Goal: Find specific page/section: Find specific page/section

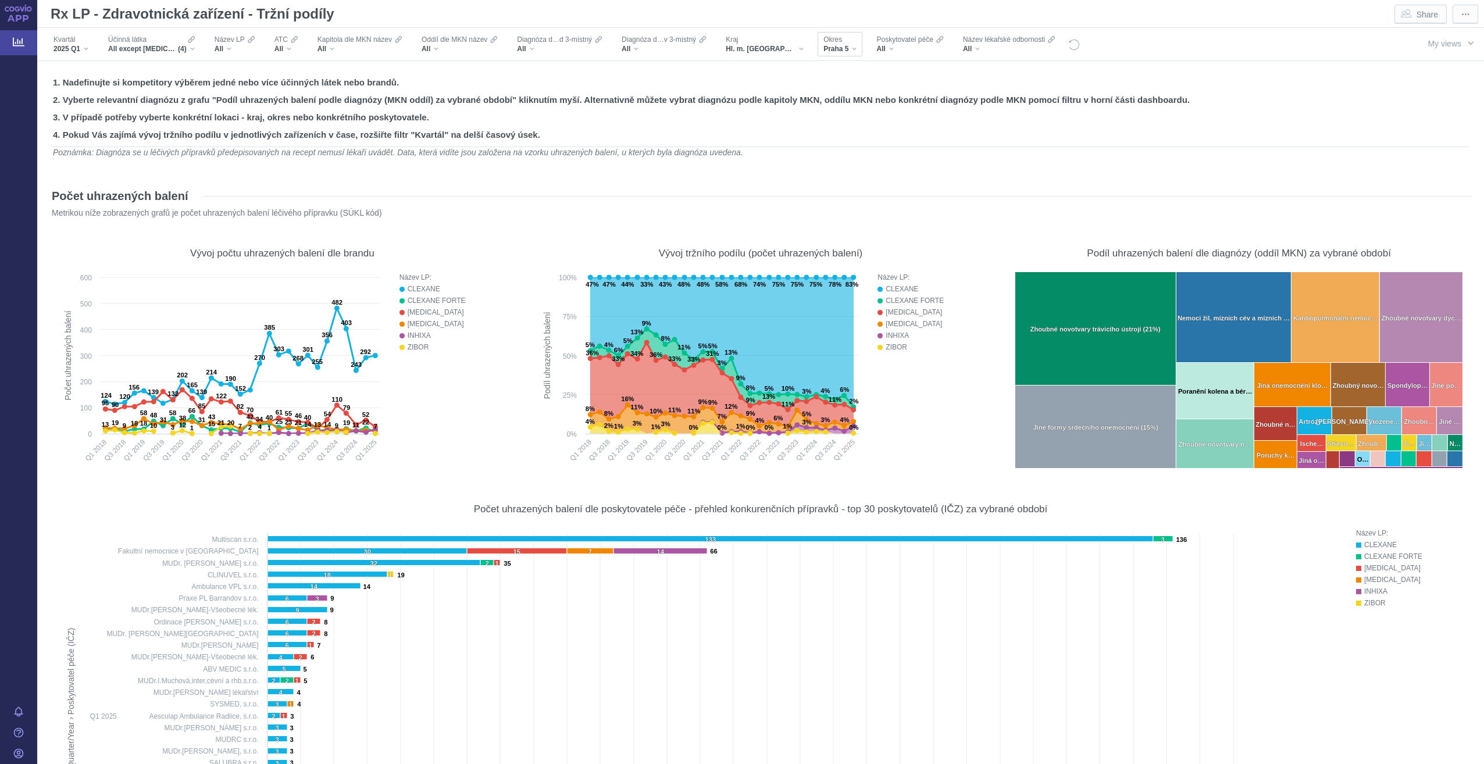
click at [823, 48] on span "Praha 5" at bounding box center [835, 48] width 25 height 9
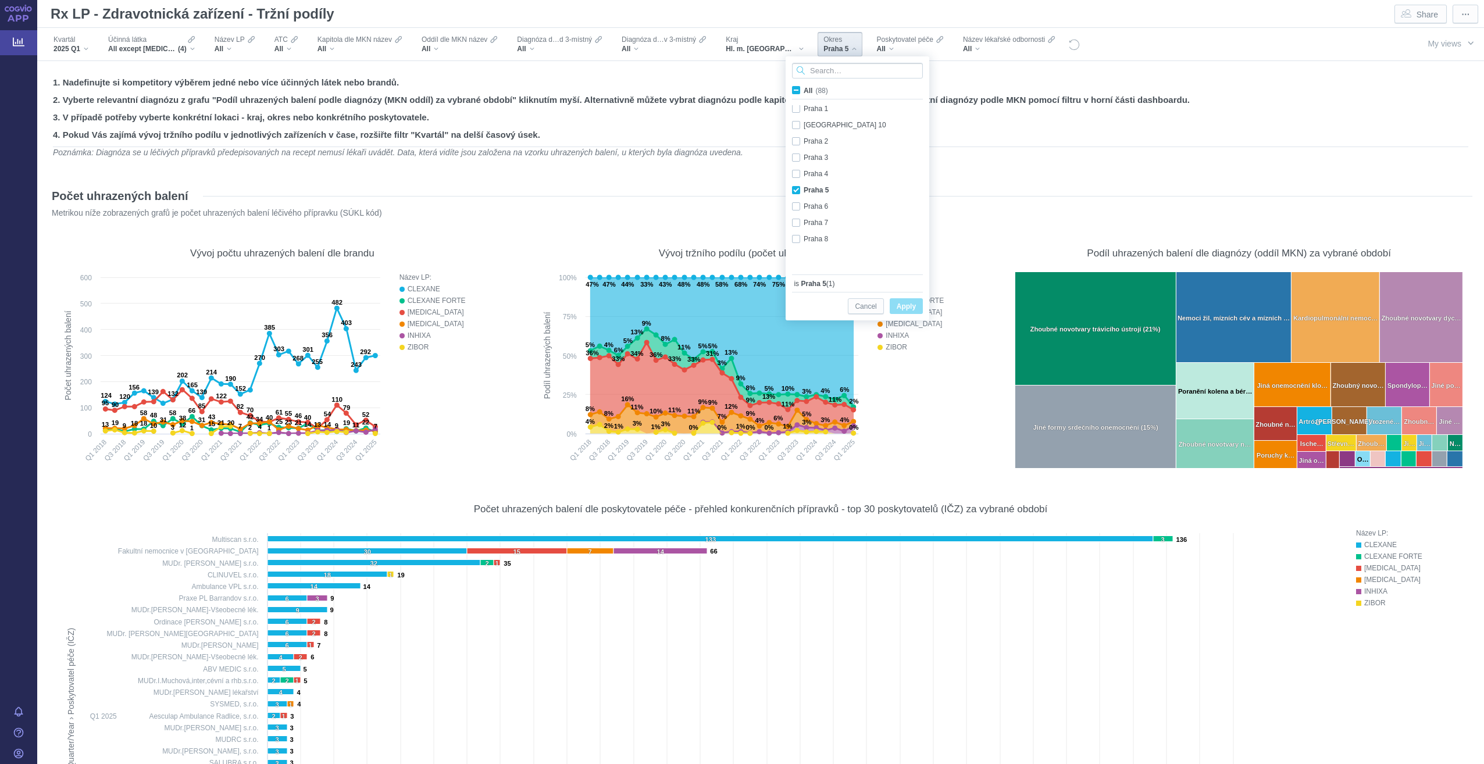
scroll to position [790, 0]
click at [823, 89] on span "(88)" at bounding box center [821, 91] width 12 height 8
click at [811, 89] on input "All (88)" at bounding box center [807, 88] width 8 height 8
checkbox input "true"
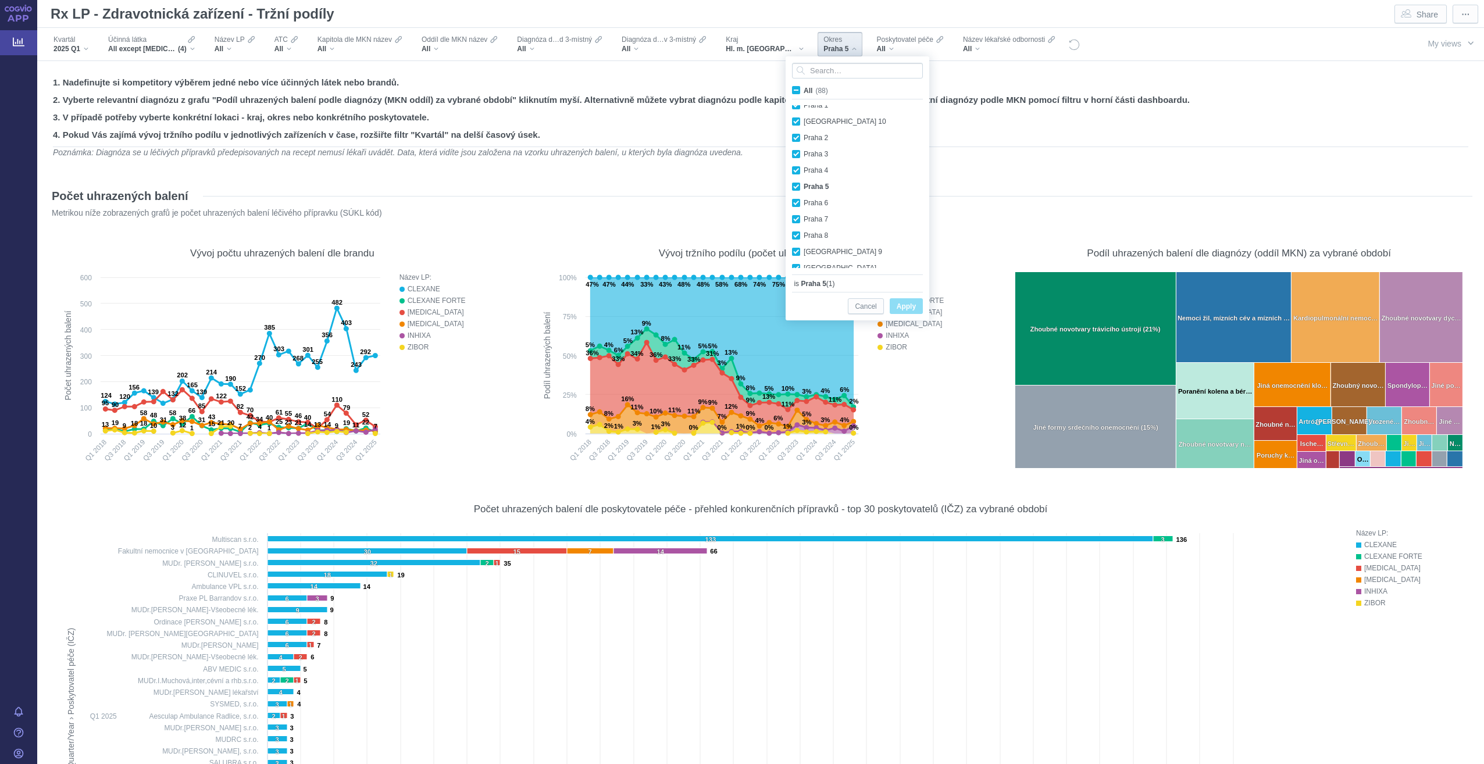
checkbox input "true"
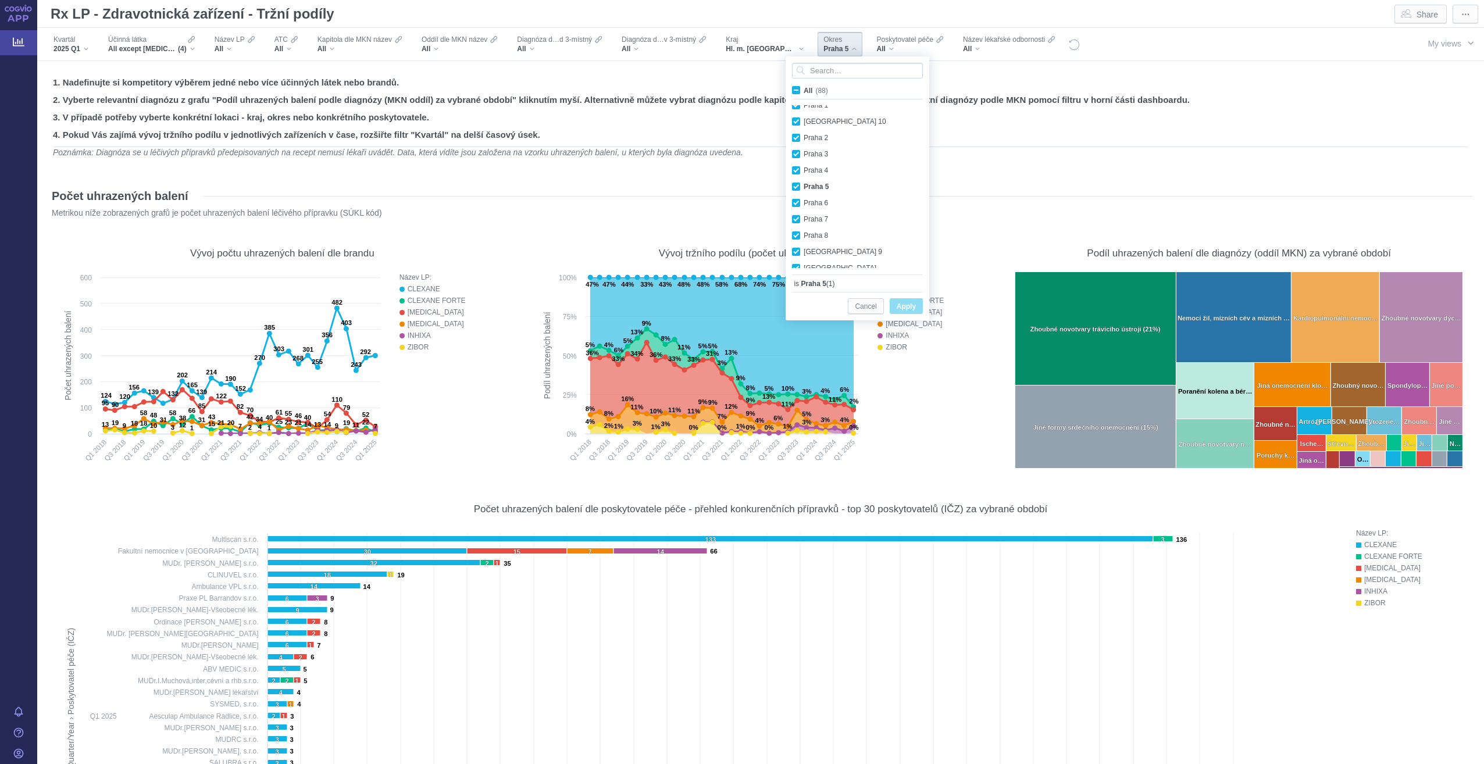
checkbox input "true"
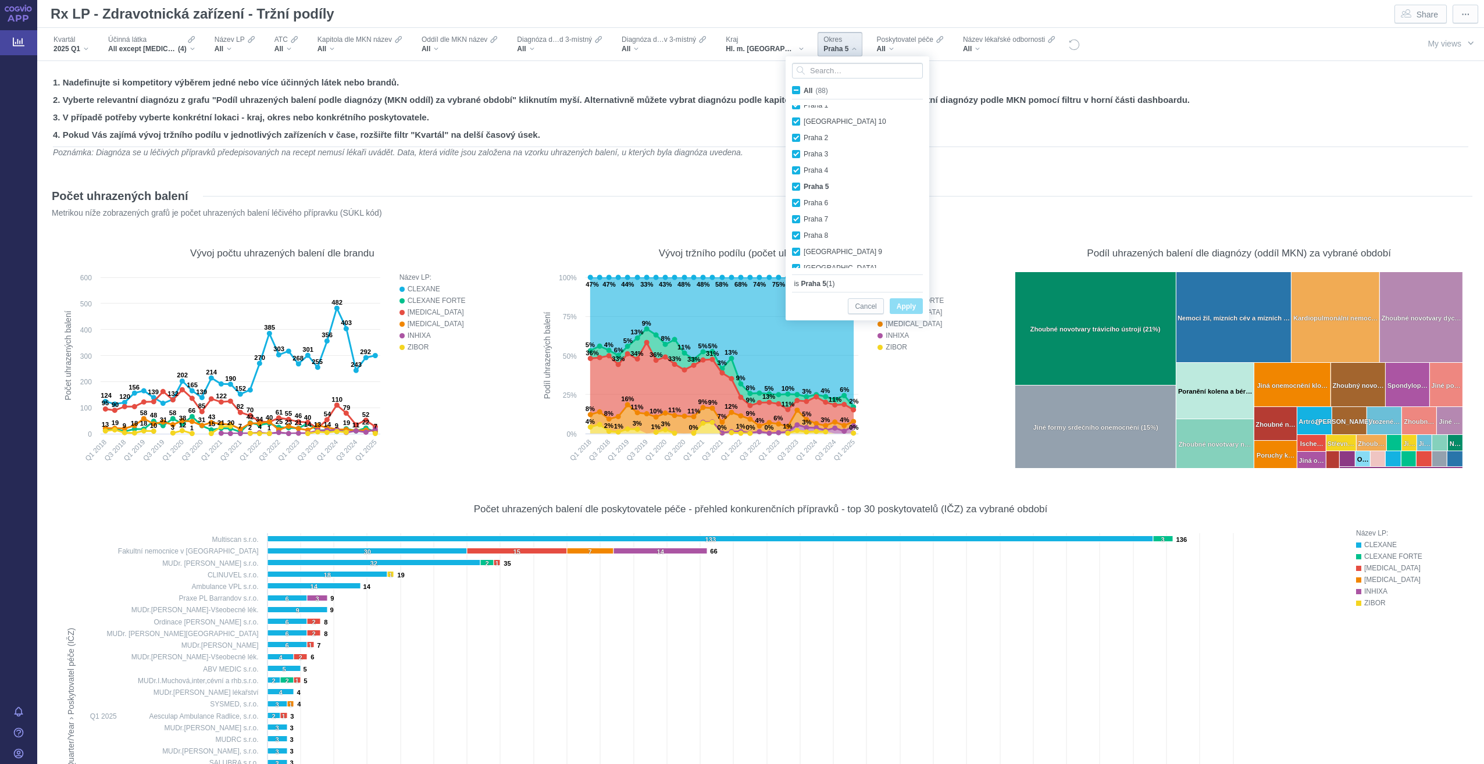
checkbox input "true"
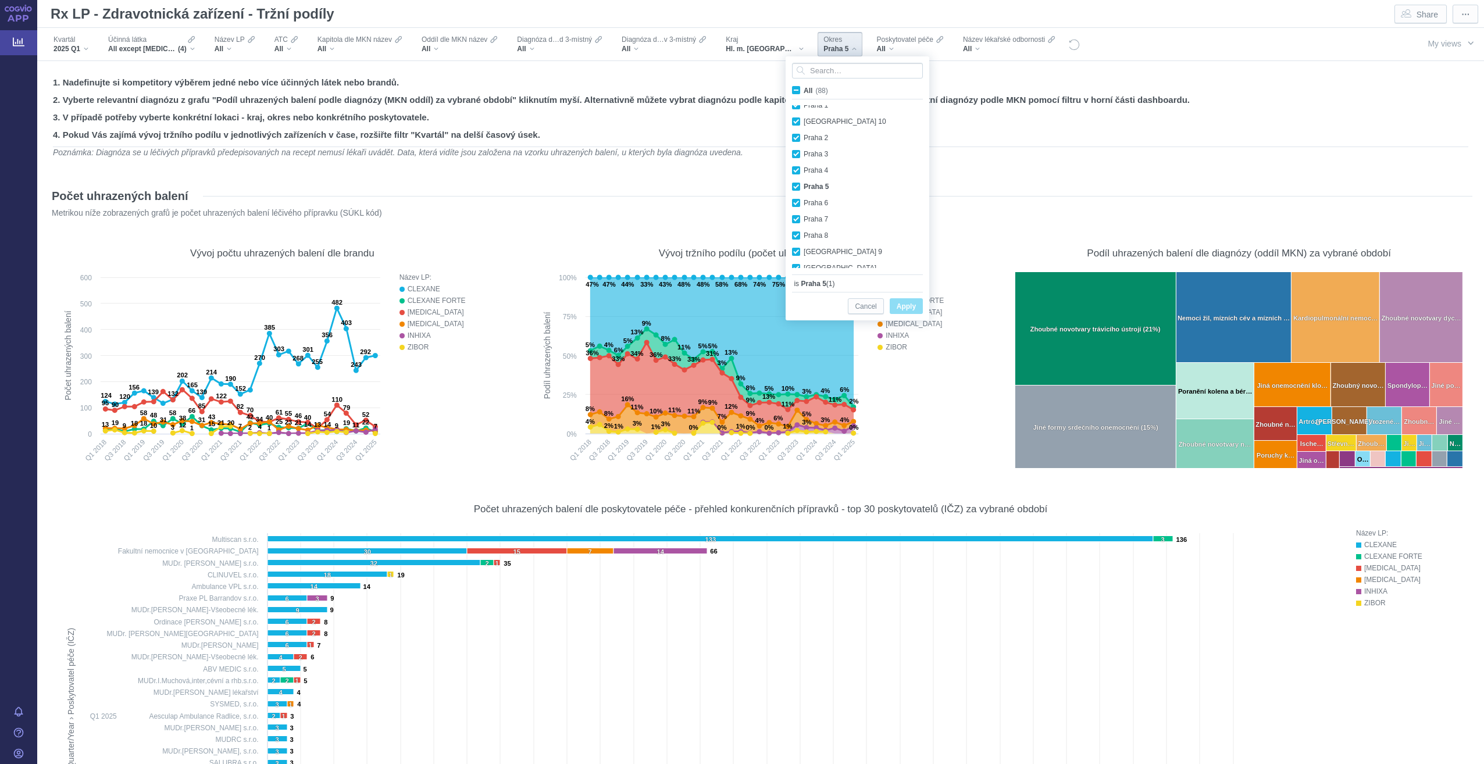
checkbox input "true"
click at [912, 308] on span "Apply" at bounding box center [905, 306] width 19 height 15
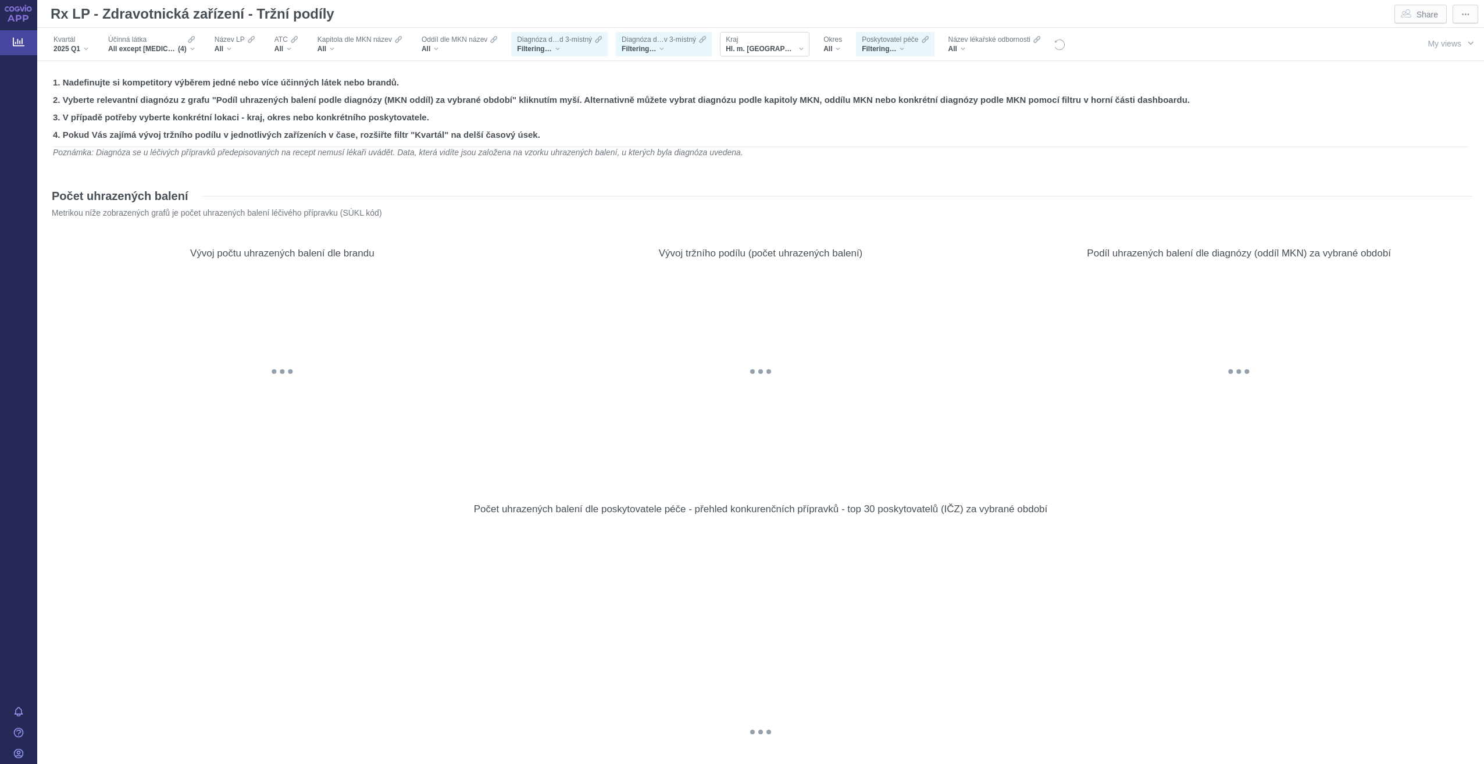
click at [772, 47] on div "Hl. m. [GEOGRAPHIC_DATA]" at bounding box center [765, 48] width 78 height 9
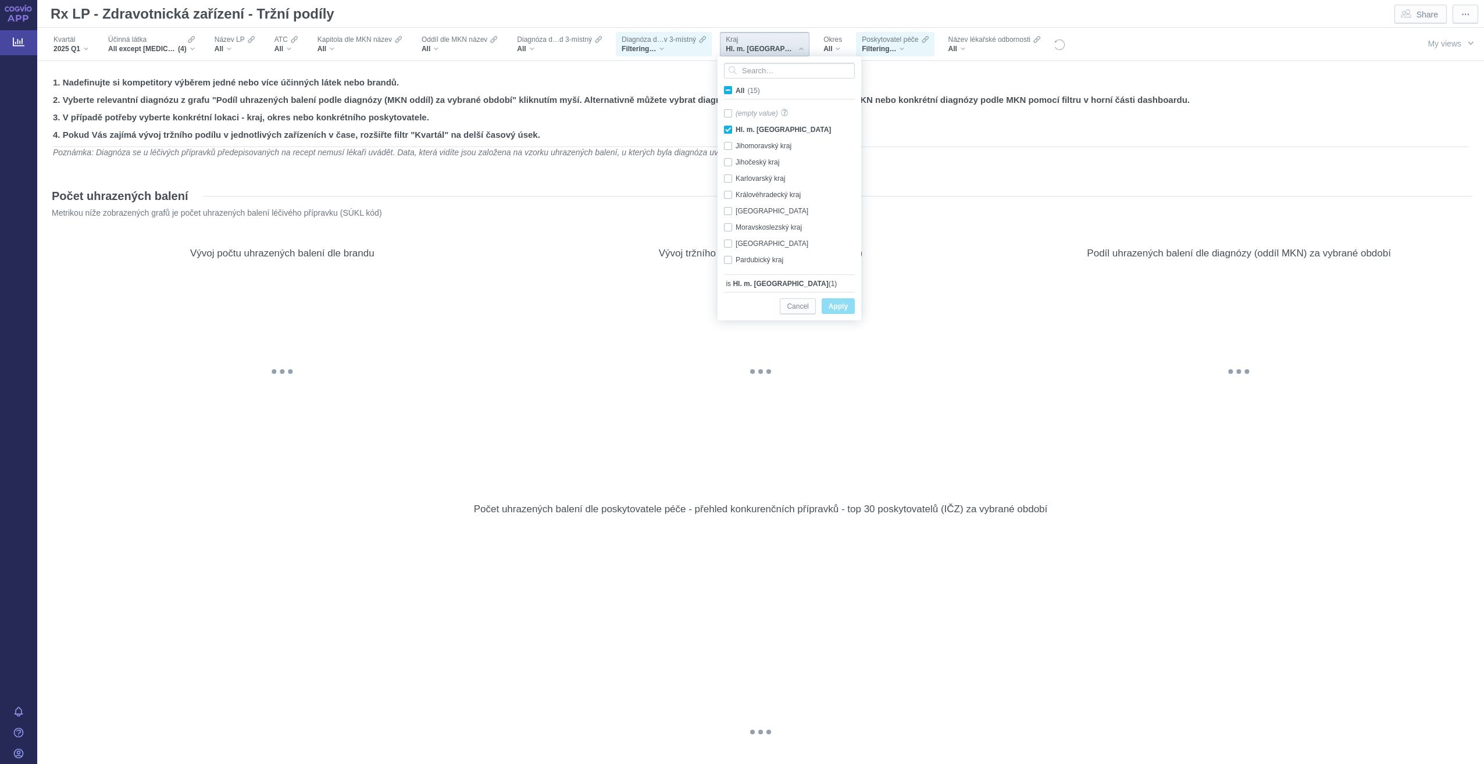
click at [748, 90] on span "(15)" at bounding box center [753, 91] width 12 height 8
click at [743, 90] on input "All (15)" at bounding box center [739, 88] width 8 height 8
checkbox input "true"
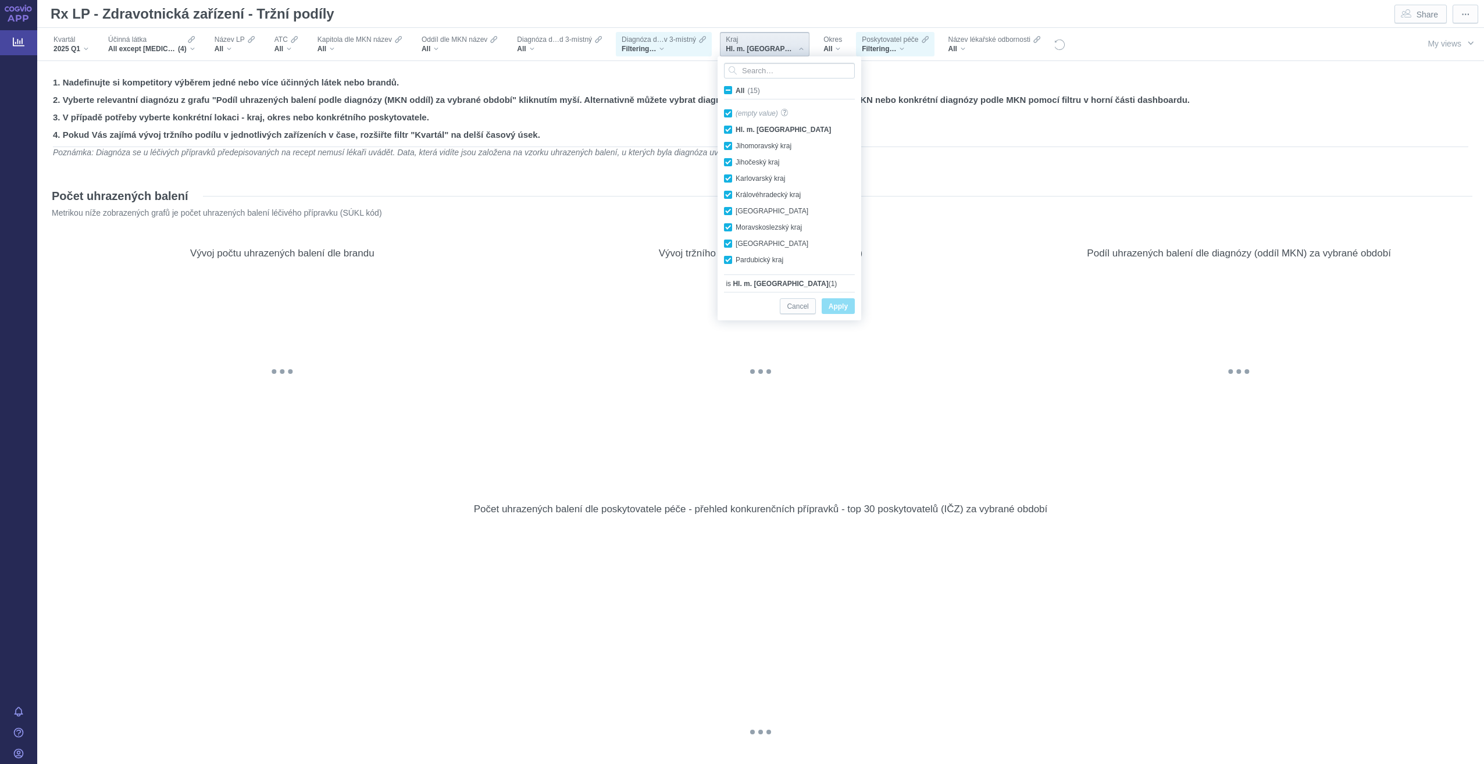
checkbox input "true"
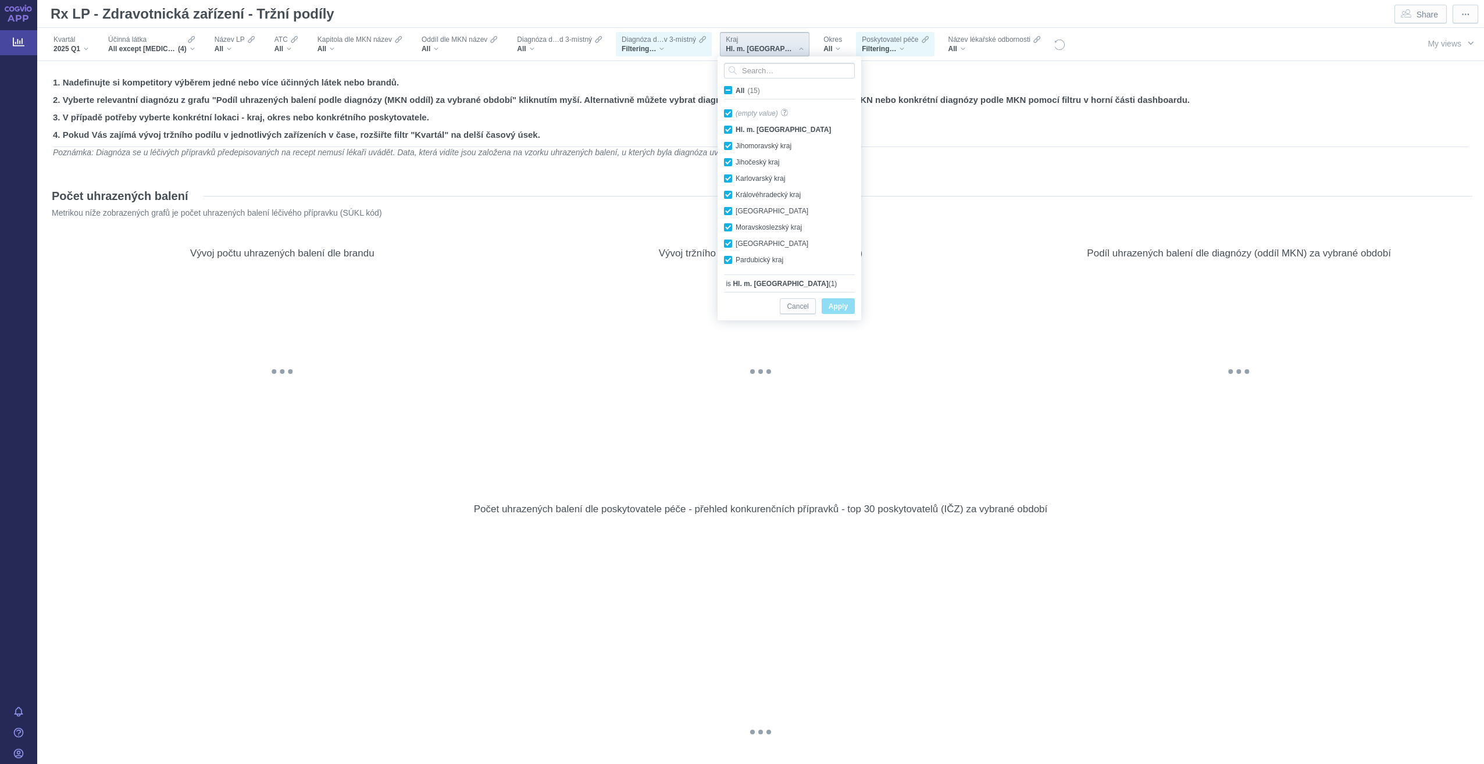
checkbox input "true"
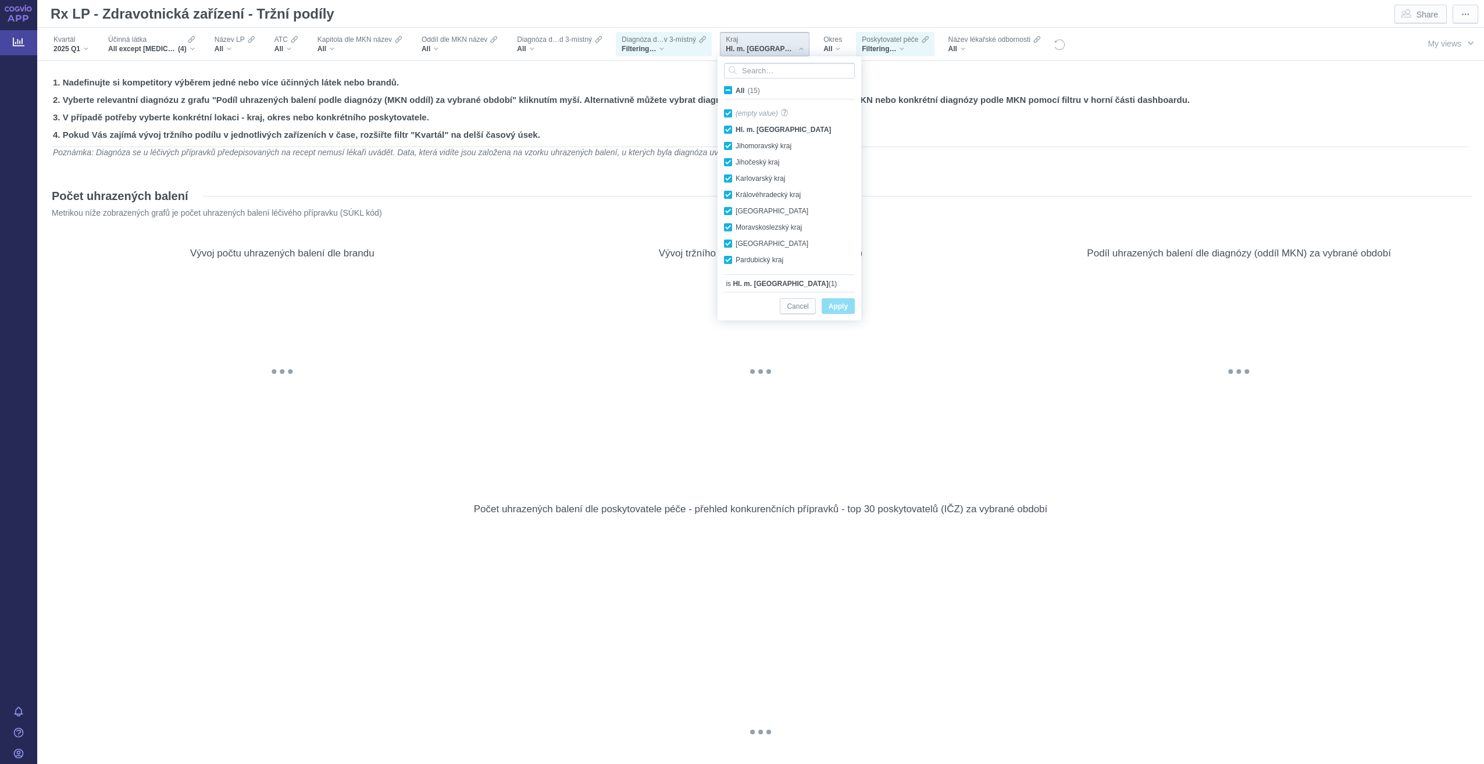
checkbox input "true"
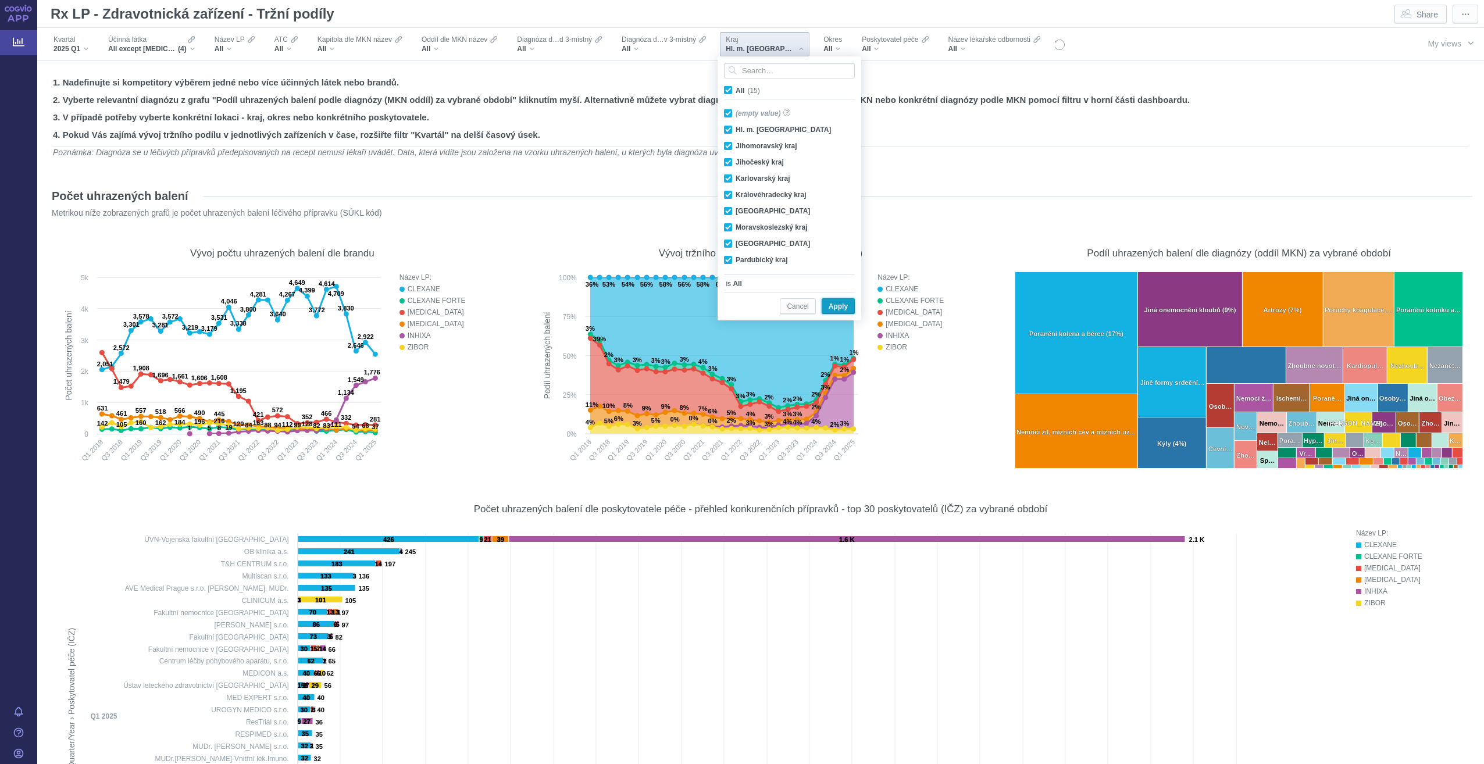
click at [841, 305] on span "Apply" at bounding box center [837, 306] width 19 height 15
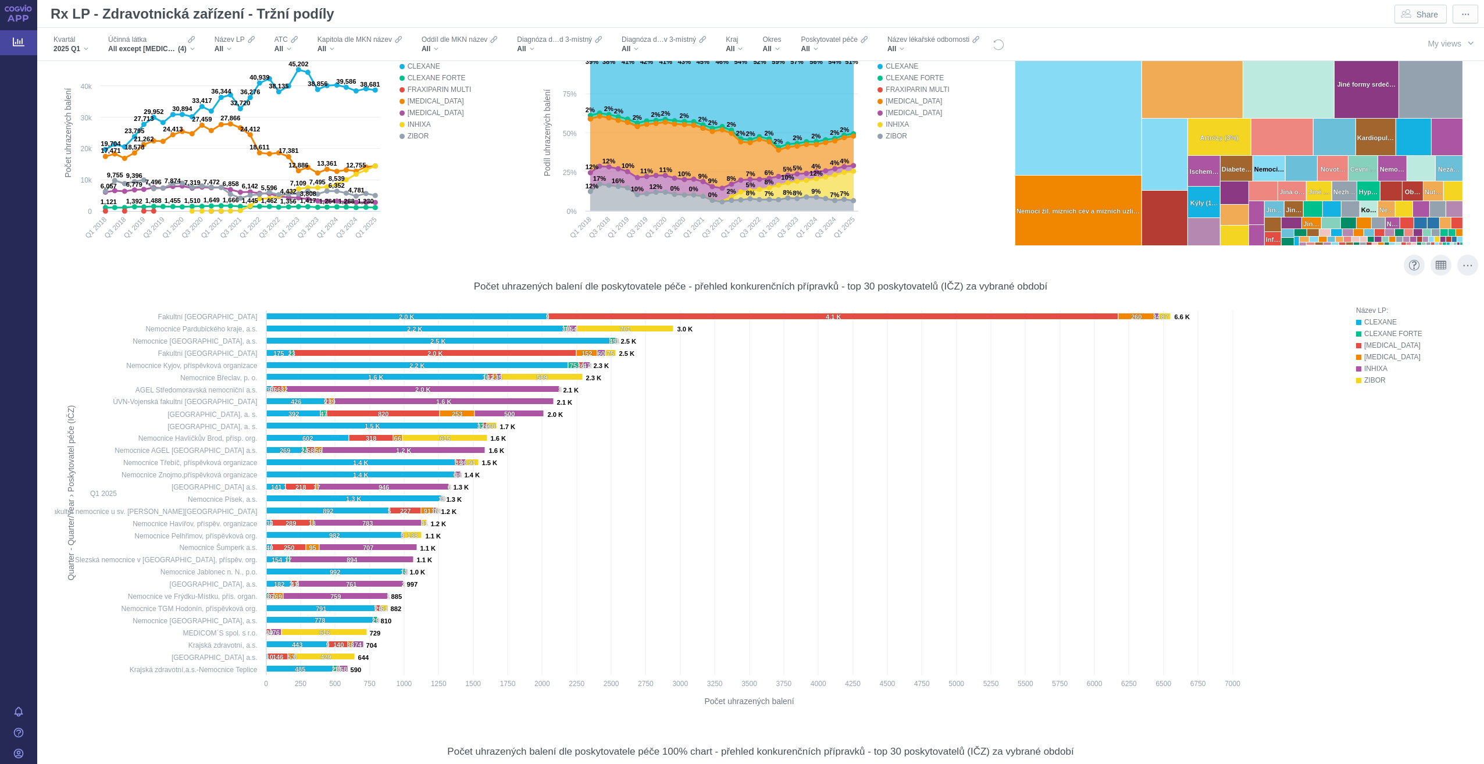
scroll to position [233, 0]
